Goal: Information Seeking & Learning: Learn about a topic

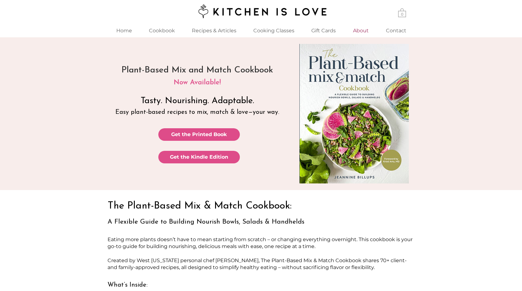
click at [358, 30] on p "About" at bounding box center [361, 30] width 22 height 13
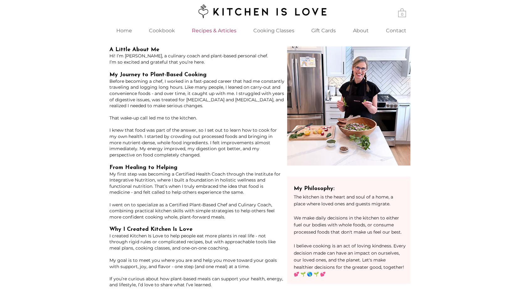
click at [215, 30] on p "Recipes & Articles" at bounding box center [214, 30] width 51 height 13
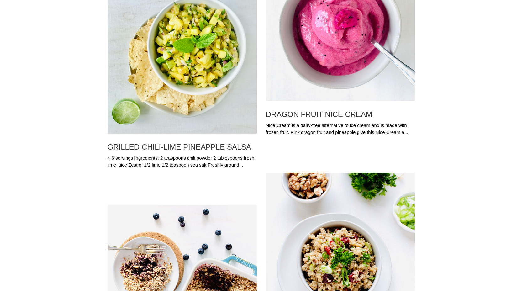
scroll to position [3992, 0]
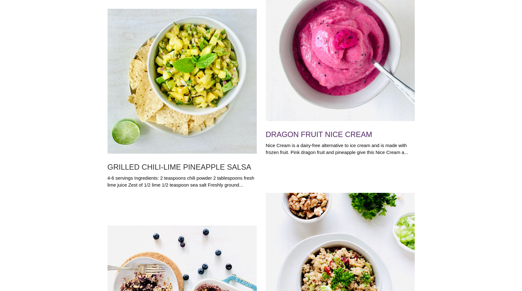
click at [338, 131] on h2 "DRAGON FRUIT NICE CREAM" at bounding box center [340, 134] width 149 height 9
